Goal: Check status: Check status

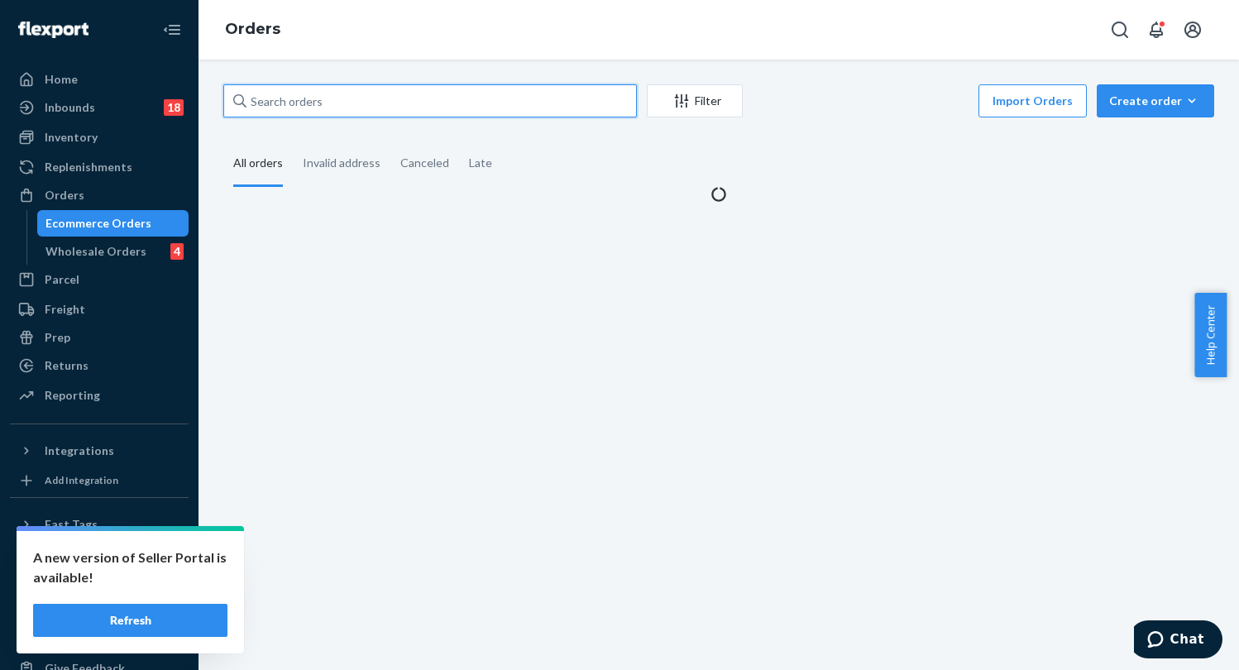
click at [317, 103] on input "text" at bounding box center [430, 100] width 414 height 33
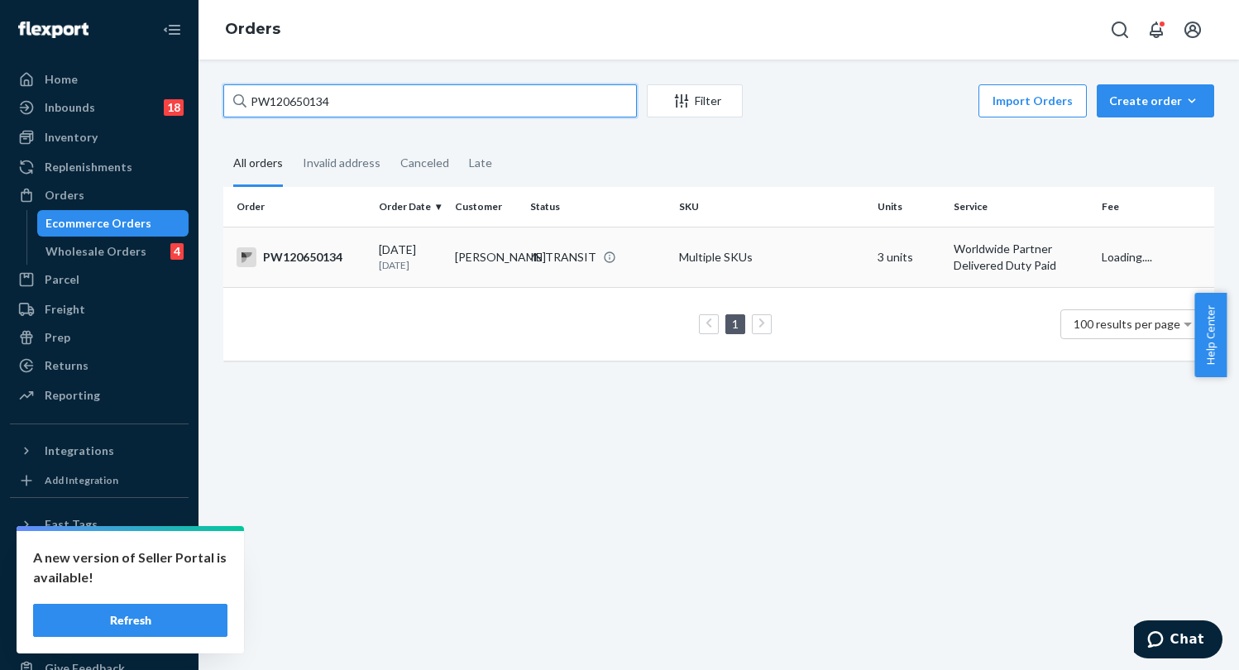
type input "PW120650134"
click at [614, 249] on div "IN TRANSIT" at bounding box center [598, 257] width 142 height 17
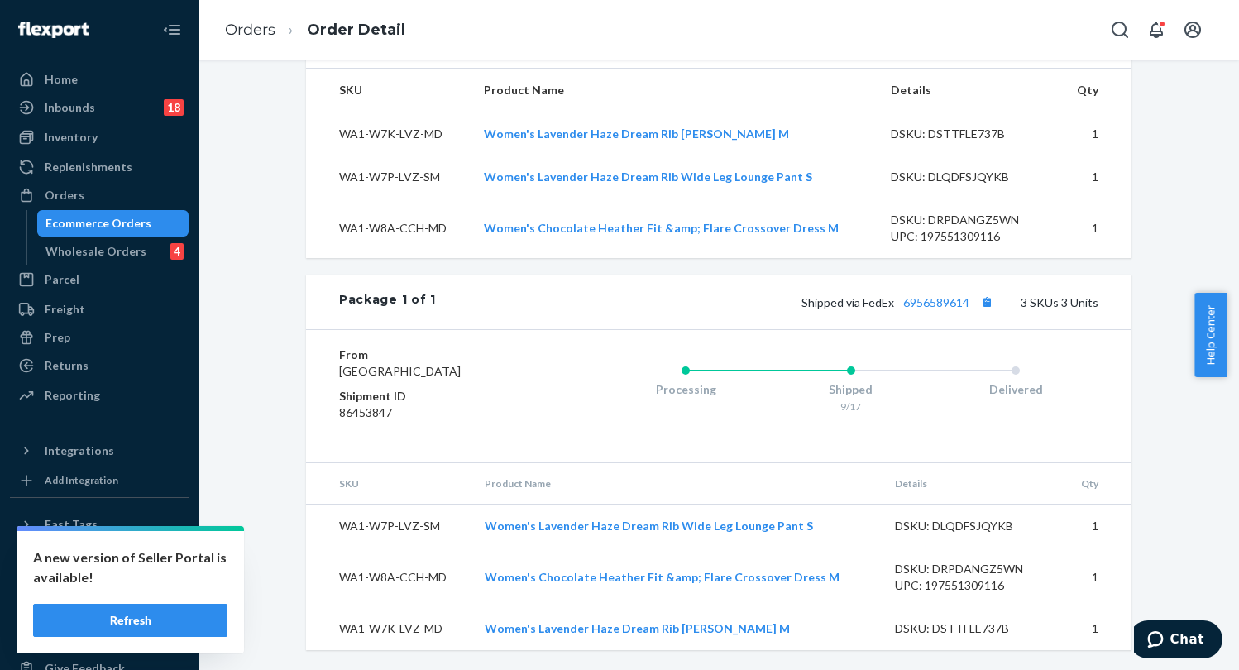
scroll to position [671, 0]
click at [911, 295] on link "6956589614" at bounding box center [937, 302] width 66 height 14
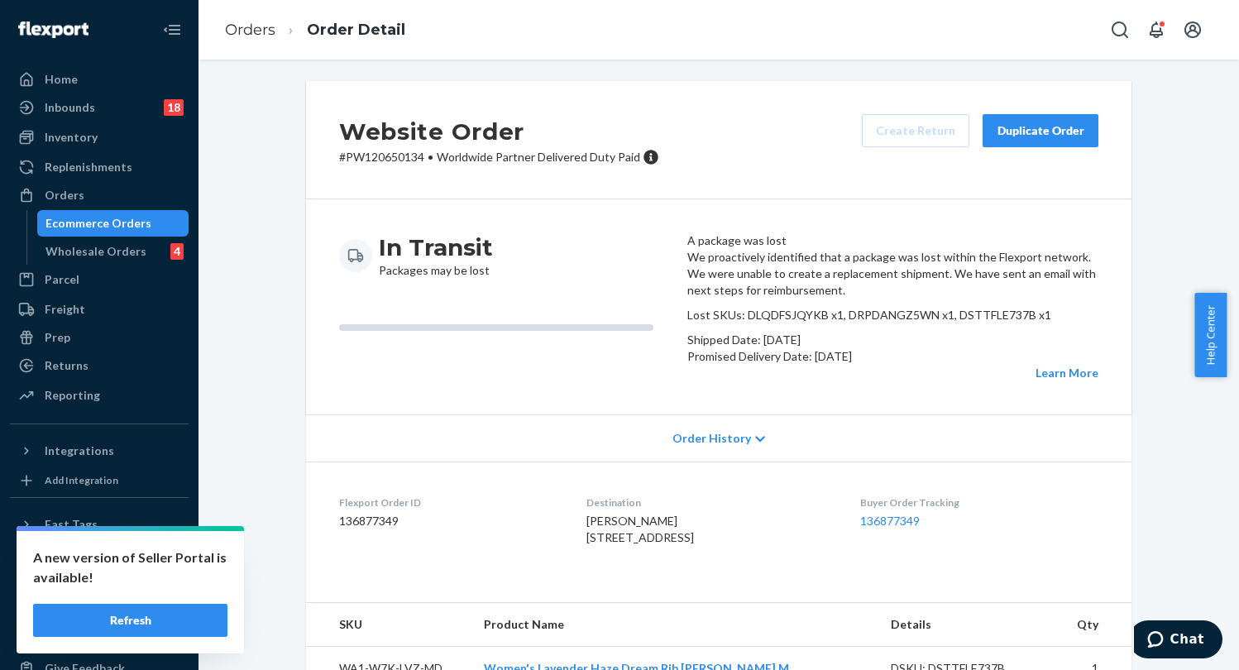
scroll to position [0, 0]
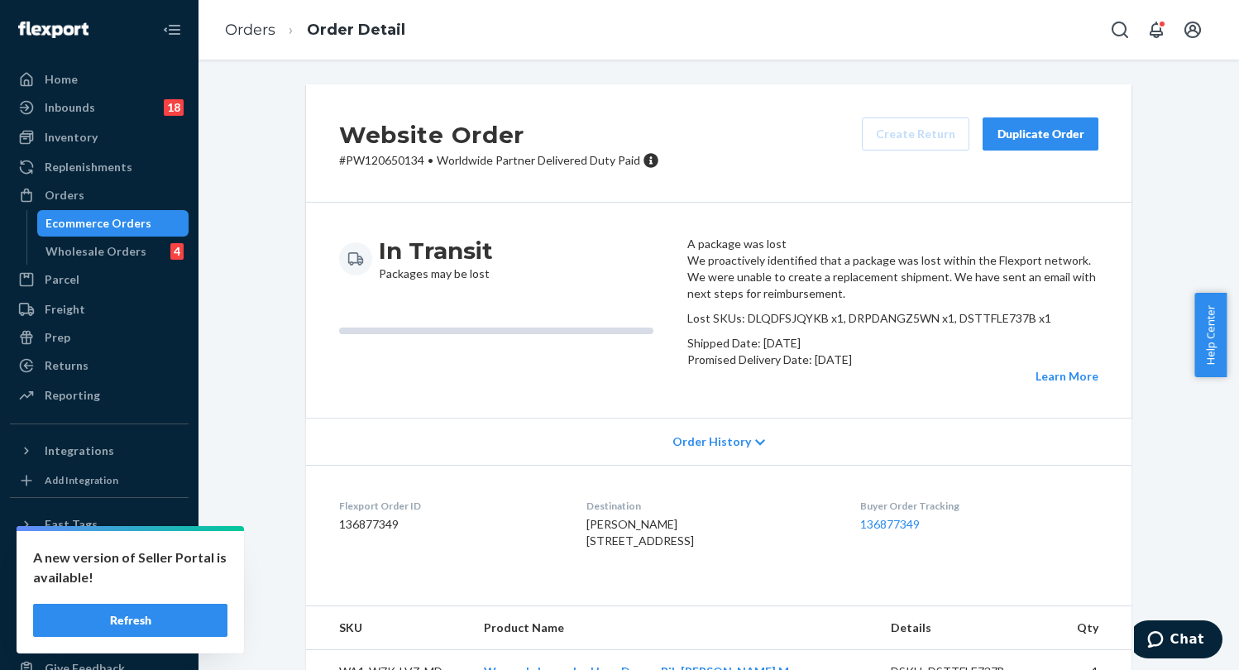
click at [395, 161] on p "# PW120650134 • Worldwide Partner Delivered Duty Paid" at bounding box center [499, 160] width 320 height 17
copy p "PW120650134"
